Goal: Task Accomplishment & Management: Manage account settings

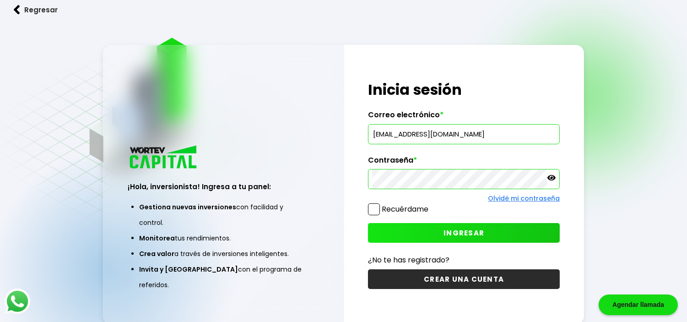
click at [458, 230] on span "INGRESAR" at bounding box center [463, 233] width 41 height 10
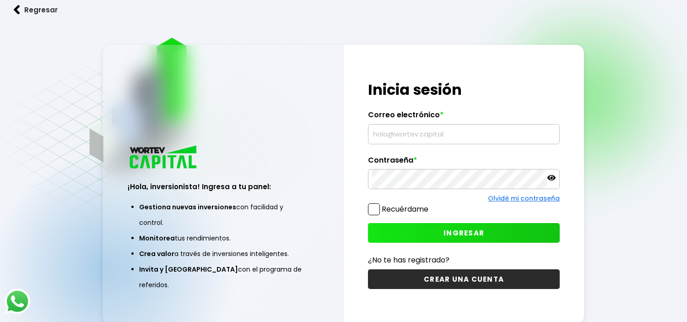
type input "[EMAIL_ADDRESS][DOMAIN_NAME]"
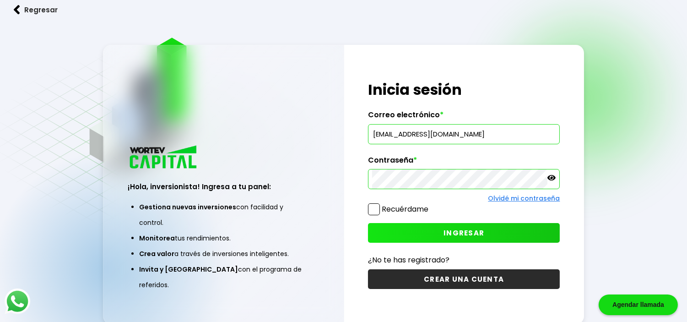
click at [394, 210] on label "Recuérdame" at bounding box center [405, 209] width 47 height 11
click at [430, 205] on input "Recuérdame" at bounding box center [430, 205] width 0 height 0
click at [405, 229] on button "INGRESAR" at bounding box center [464, 233] width 192 height 20
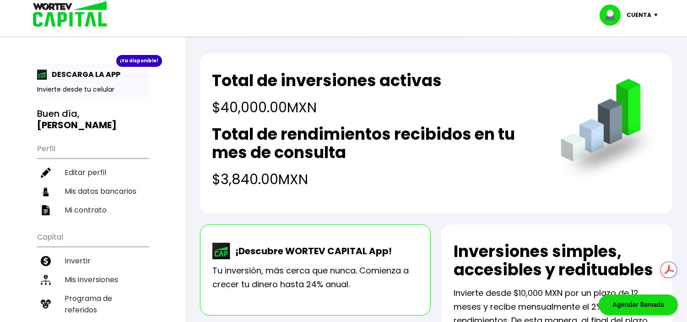
click at [66, 85] on p "Invierte desde tu celular" at bounding box center [92, 90] width 111 height 10
click at [65, 74] on p "DESCARGA LA APP" at bounding box center [83, 74] width 73 height 11
click at [148, 63] on div "¡Ya disponible!" at bounding box center [139, 61] width 46 height 12
click at [113, 82] on div "¡Ya disponible! DESCARGA LA APP Invierte desde tu celular" at bounding box center [92, 81] width 111 height 35
click at [97, 88] on p "Invierte desde tu celular" at bounding box center [92, 90] width 111 height 10
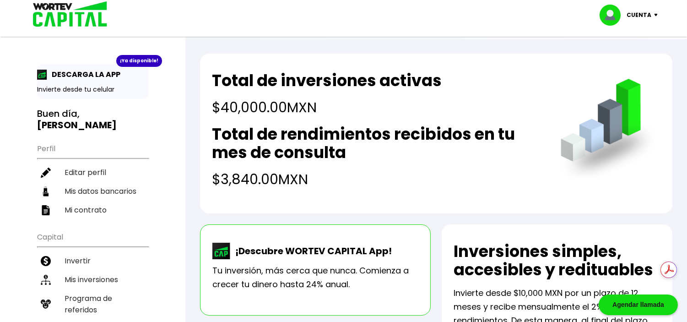
click at [98, 71] on p "DESCARGA LA APP" at bounding box center [83, 74] width 73 height 11
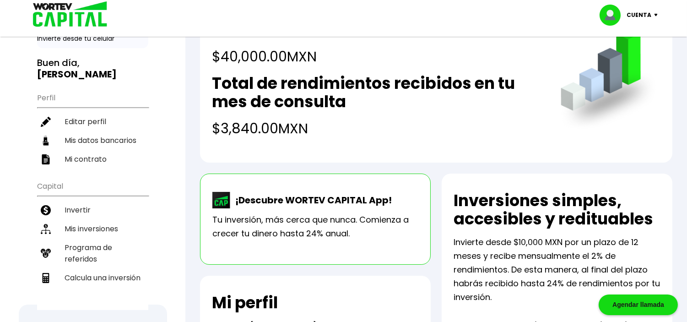
click at [353, 239] on p "Tu inversión, más cerca que nunca. Comienza a crecer tu dinero hasta 24% anual." at bounding box center [315, 226] width 206 height 27
click at [354, 220] on p "Tu inversión, más cerca que nunca. Comienza a crecer tu dinero hasta 24% anual." at bounding box center [315, 226] width 206 height 27
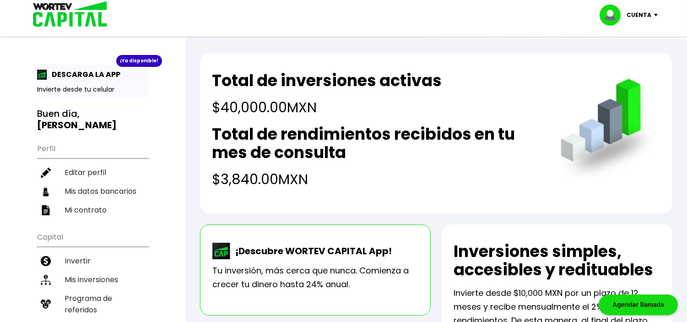
click at [93, 76] on p "DESCARGA LA APP" at bounding box center [83, 74] width 73 height 11
click at [149, 54] on div "¡Ya disponible! DESCARGA LA APP Invierte desde tu celular Buen día, TANIA MARIS…" at bounding box center [92, 295] width 185 height 573
